Goal: Task Accomplishment & Management: Manage account settings

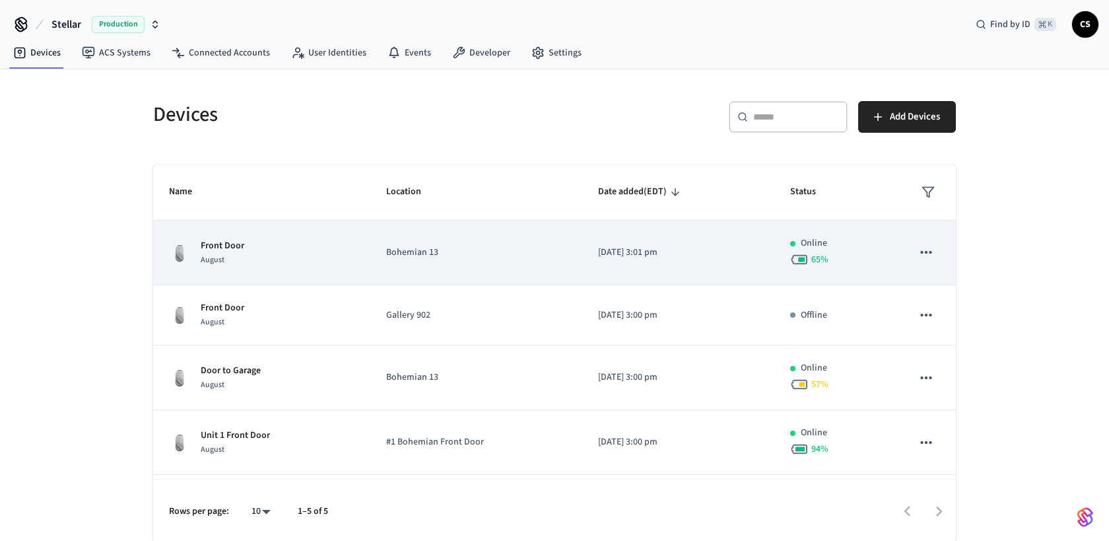
click at [217, 252] on p "Front Door" at bounding box center [223, 246] width 44 height 14
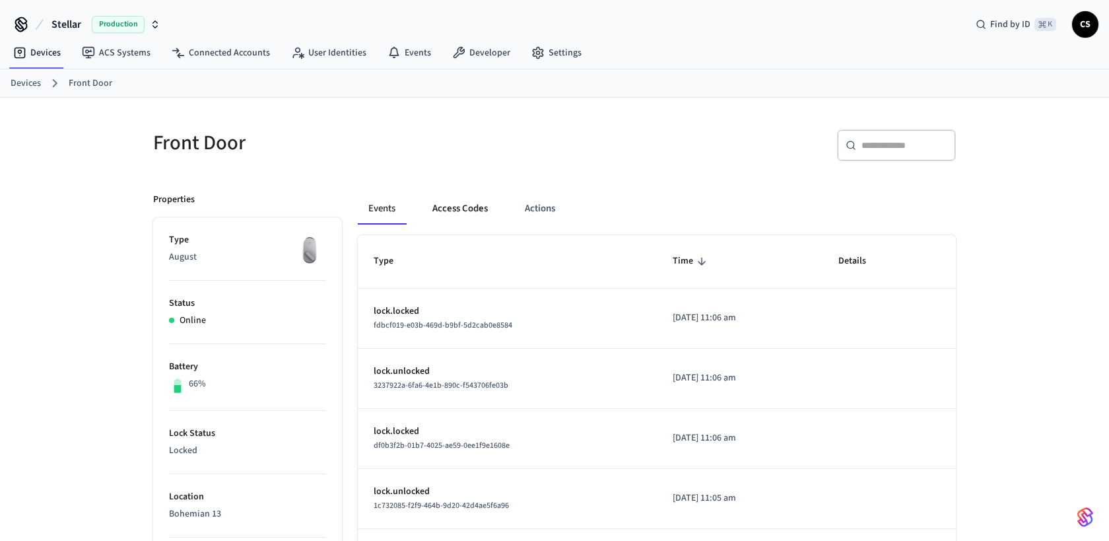
click at [461, 205] on button "Access Codes" at bounding box center [460, 209] width 77 height 32
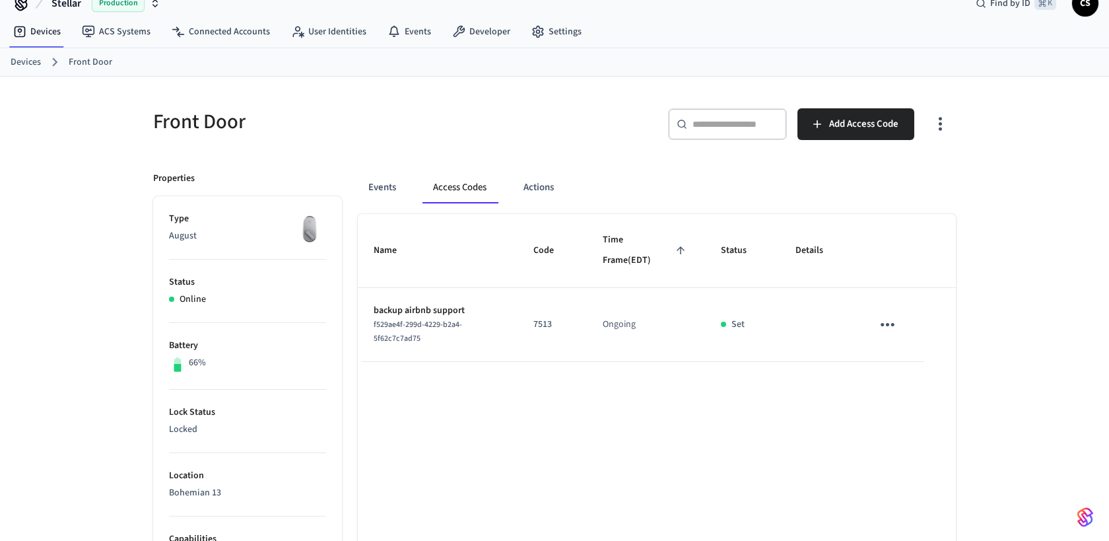
scroll to position [22, 0]
click at [18, 61] on link "Devices" at bounding box center [26, 61] width 30 height 14
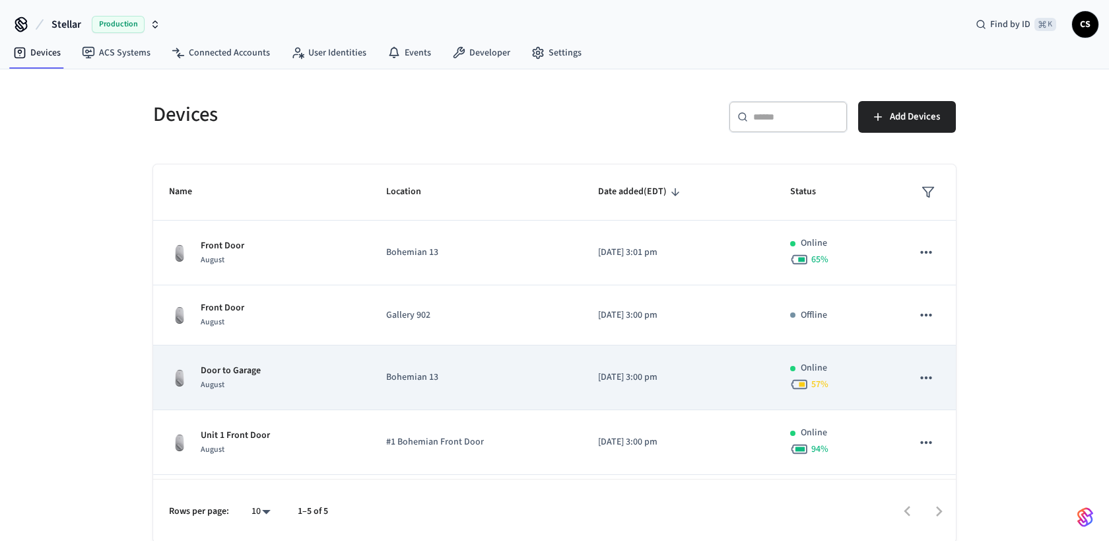
click at [240, 372] on p "Door to Garage" at bounding box center [231, 371] width 60 height 14
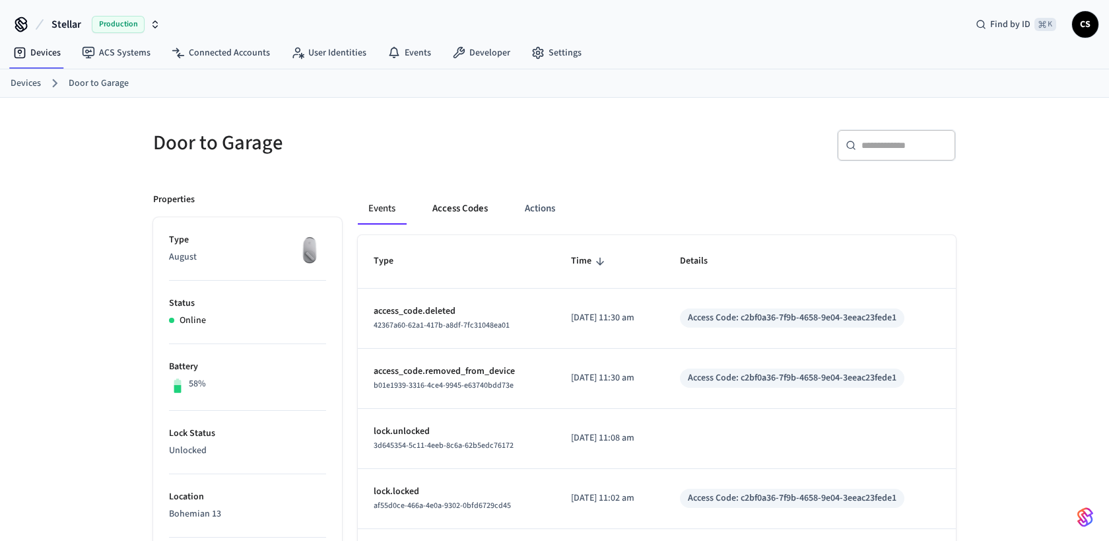
click at [452, 204] on button "Access Codes" at bounding box center [460, 209] width 77 height 32
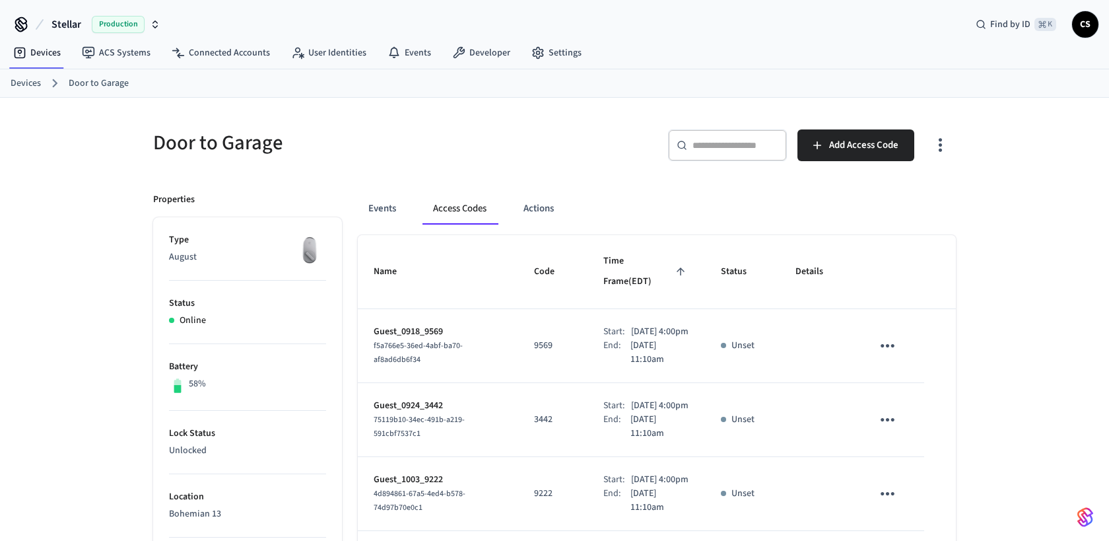
click at [26, 84] on link "Devices" at bounding box center [26, 84] width 30 height 14
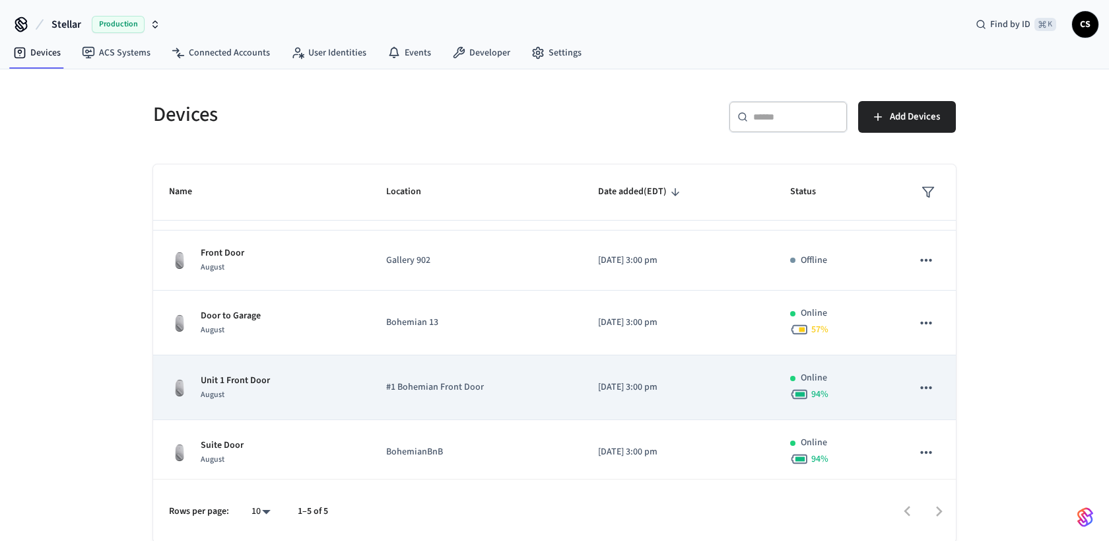
scroll to position [60, 0]
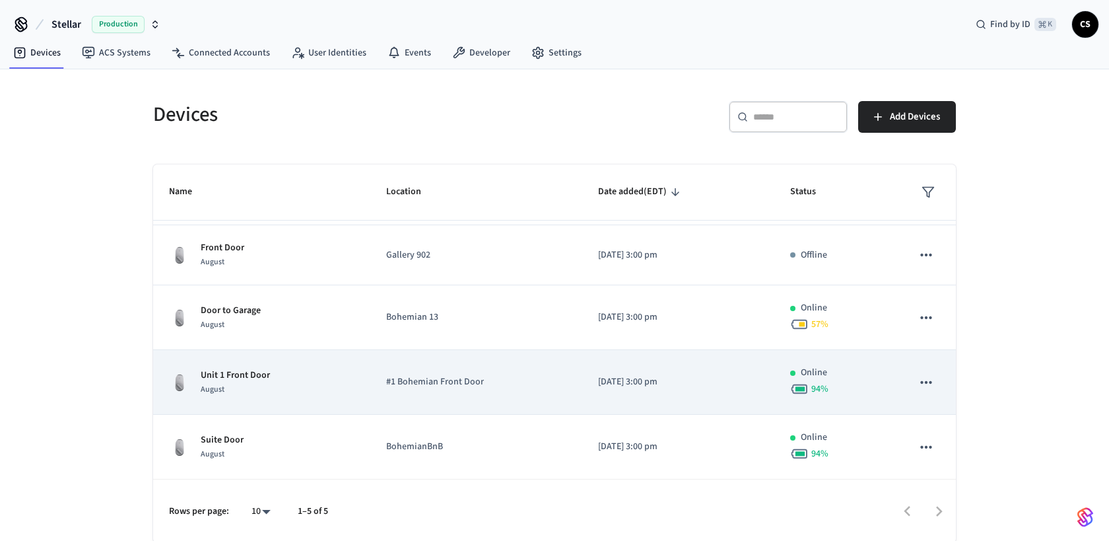
click at [230, 375] on p "Unit 1 Front Door" at bounding box center [235, 375] width 69 height 14
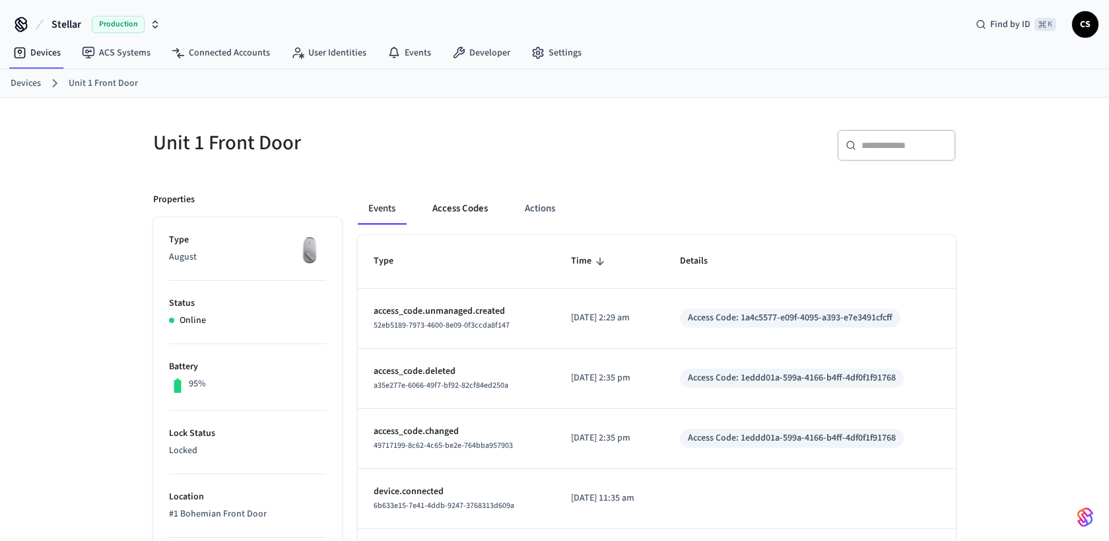
click at [461, 207] on button "Access Codes" at bounding box center [460, 209] width 77 height 32
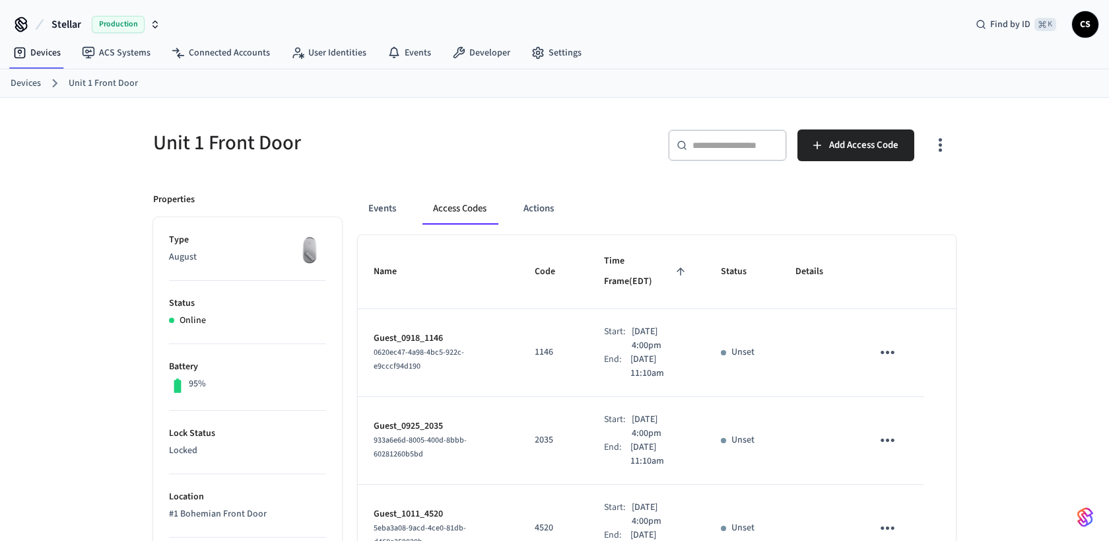
click at [26, 83] on link "Devices" at bounding box center [26, 84] width 30 height 14
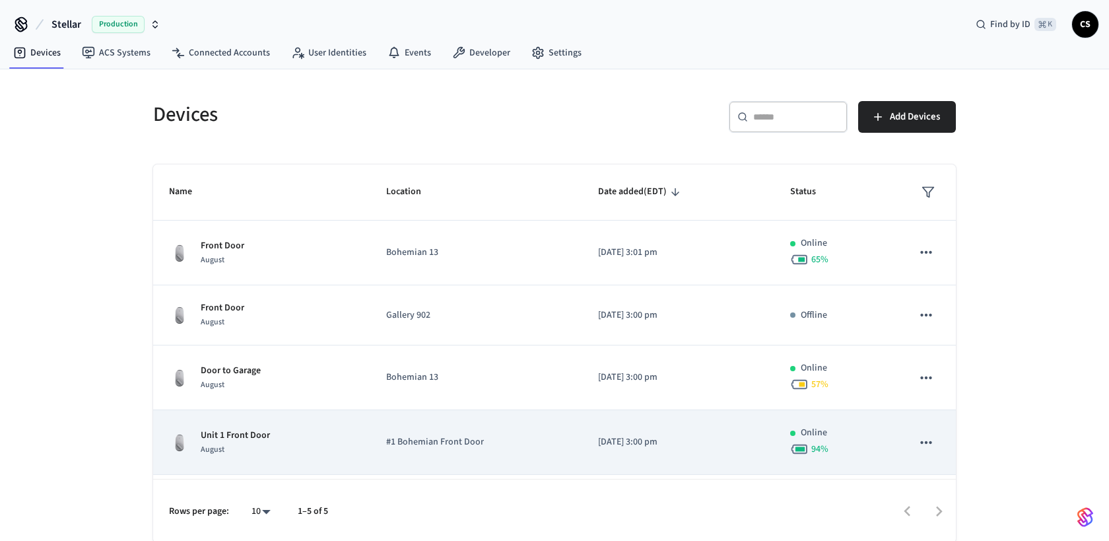
scroll to position [60, 0]
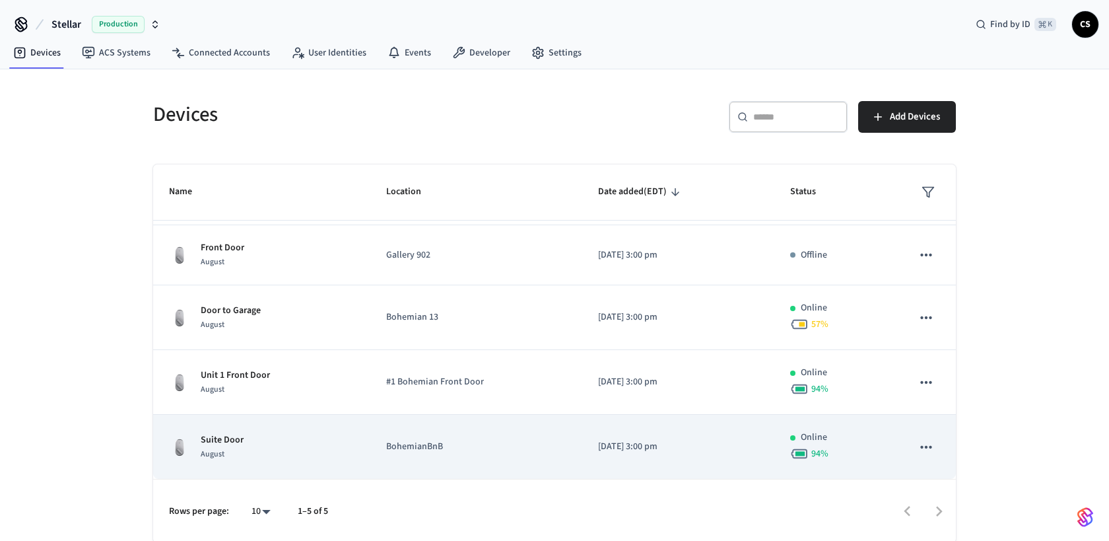
click at [219, 444] on p "Suite Door" at bounding box center [222, 440] width 43 height 14
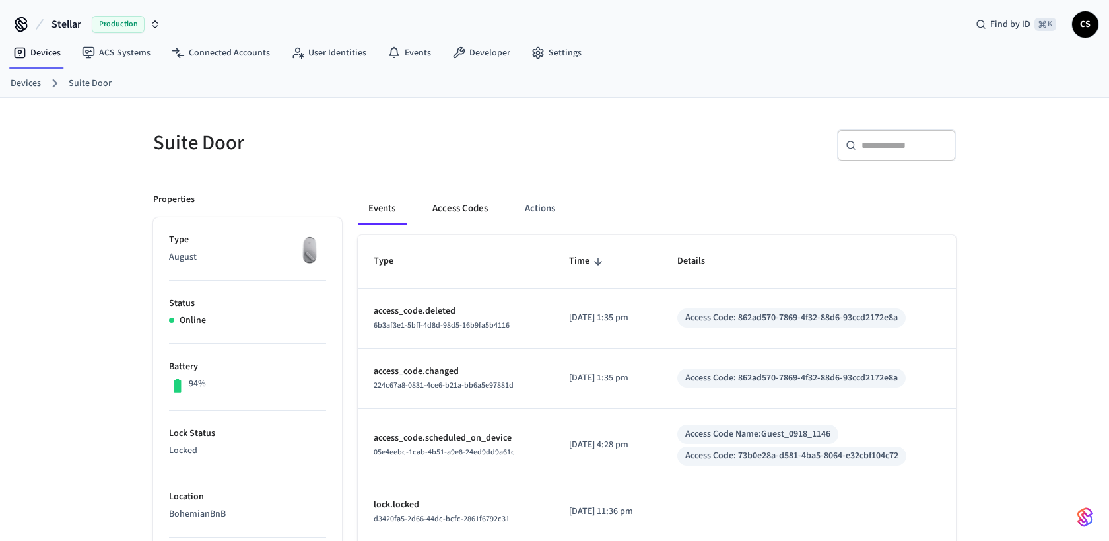
click at [473, 207] on button "Access Codes" at bounding box center [460, 209] width 77 height 32
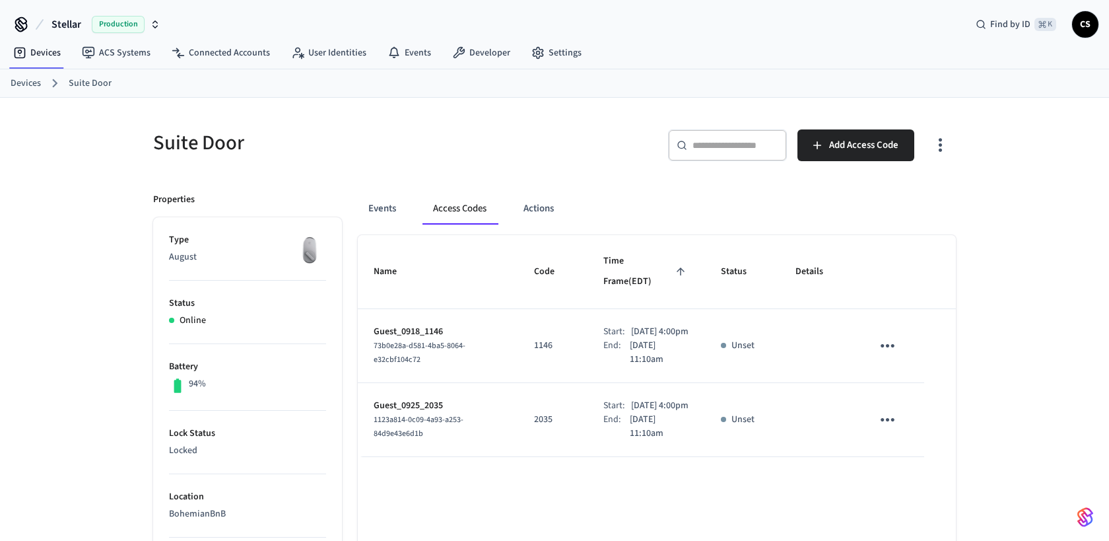
click at [30, 83] on link "Devices" at bounding box center [26, 84] width 30 height 14
